Goal: Information Seeking & Learning: Learn about a topic

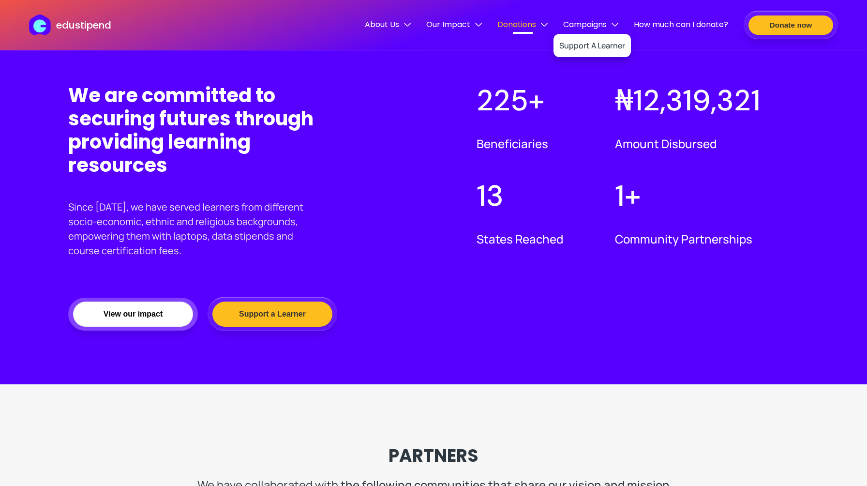
scroll to position [661, 0]
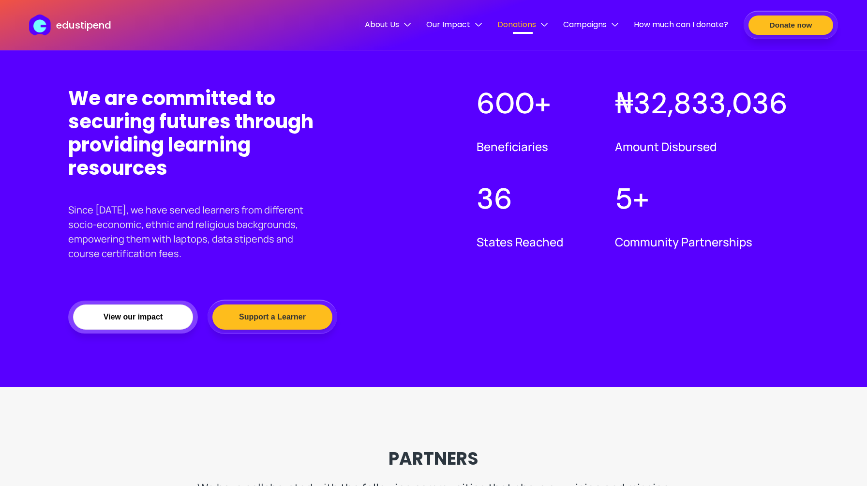
click at [620, 25] on div "About Us Team Our Mission Our Vision Contact Us Our Impact Overview Impact Repo…" at bounding box center [546, 25] width 363 height 15
click at [617, 25] on div "About Us Team Our Mission Our Vision Contact Us Our Impact Overview Impact Repo…" at bounding box center [546, 25] width 363 height 15
click at [607, 25] on span "Campaigns" at bounding box center [590, 24] width 55 height 12
click at [597, 46] on link "Support A Learner" at bounding box center [592, 45] width 66 height 23
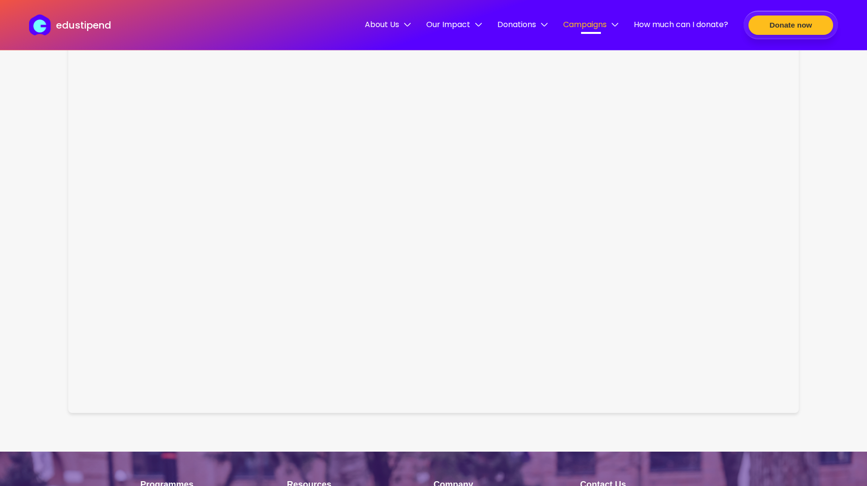
scroll to position [1230, 0]
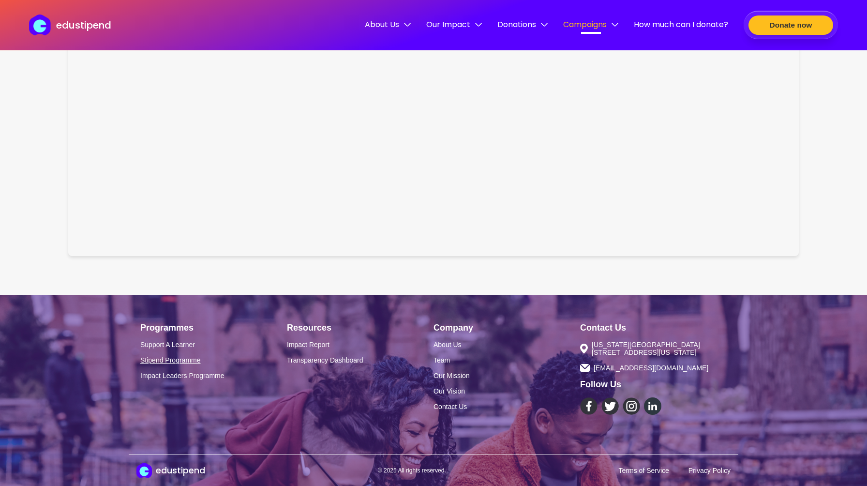
click at [194, 359] on link "Stipend Programme" at bounding box center [213, 360] width 147 height 8
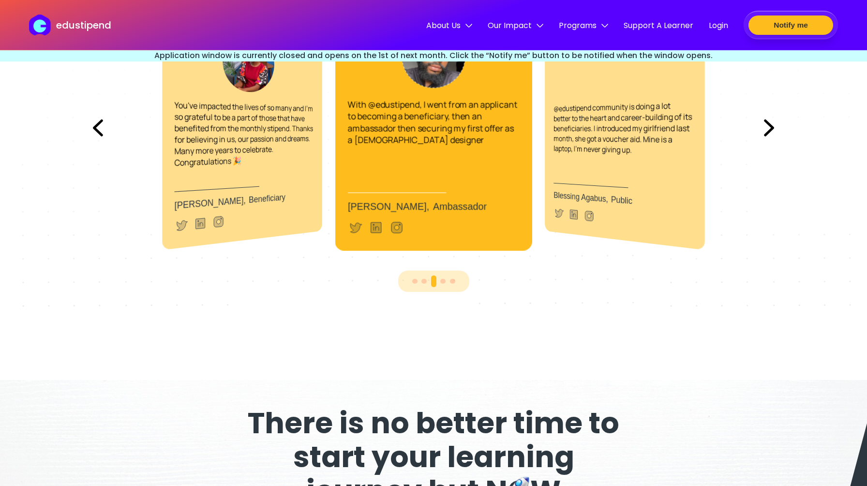
scroll to position [2512, 0]
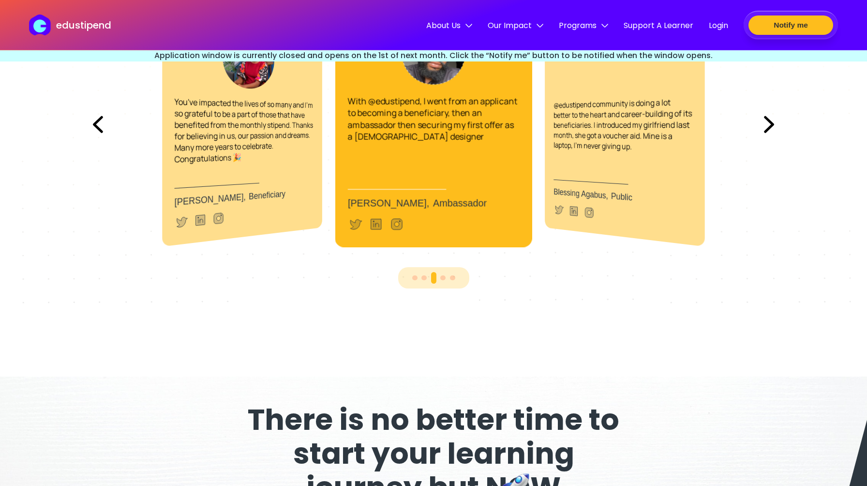
click at [765, 123] on img at bounding box center [769, 124] width 26 height 33
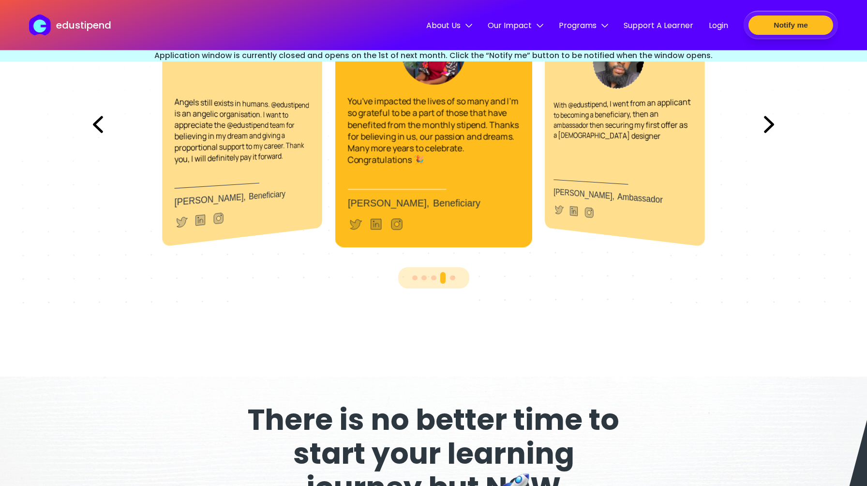
click at [765, 122] on img at bounding box center [769, 124] width 26 height 33
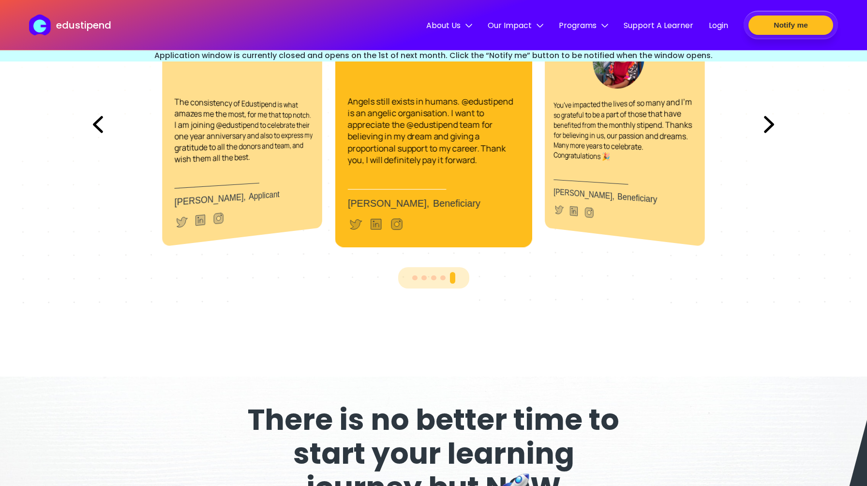
click at [765, 123] on img at bounding box center [769, 124] width 26 height 33
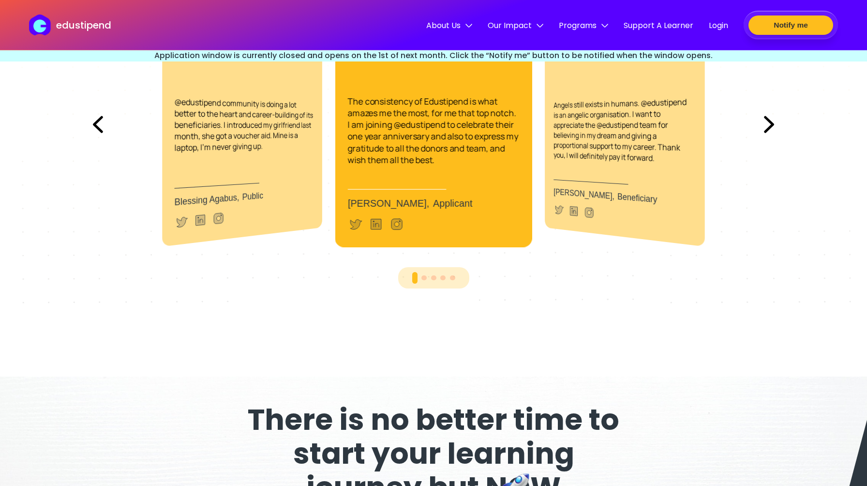
click at [766, 121] on img at bounding box center [769, 124] width 26 height 33
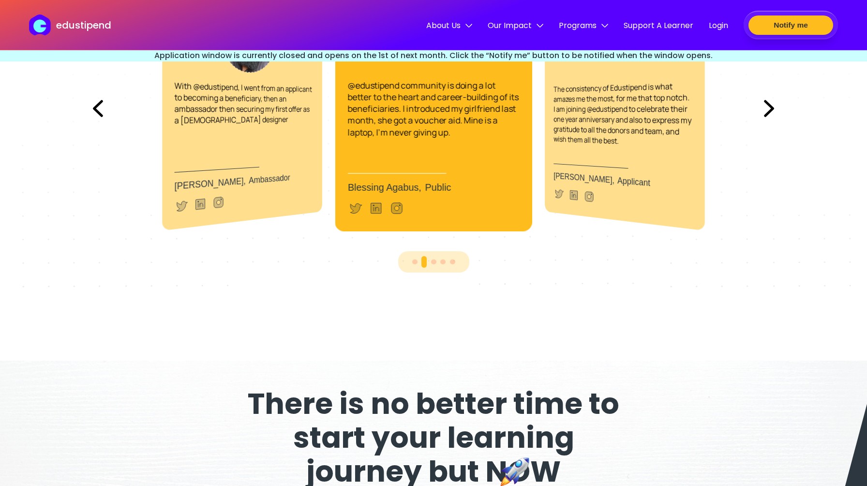
scroll to position [2494, 0]
